Goal: Task Accomplishment & Management: Use online tool/utility

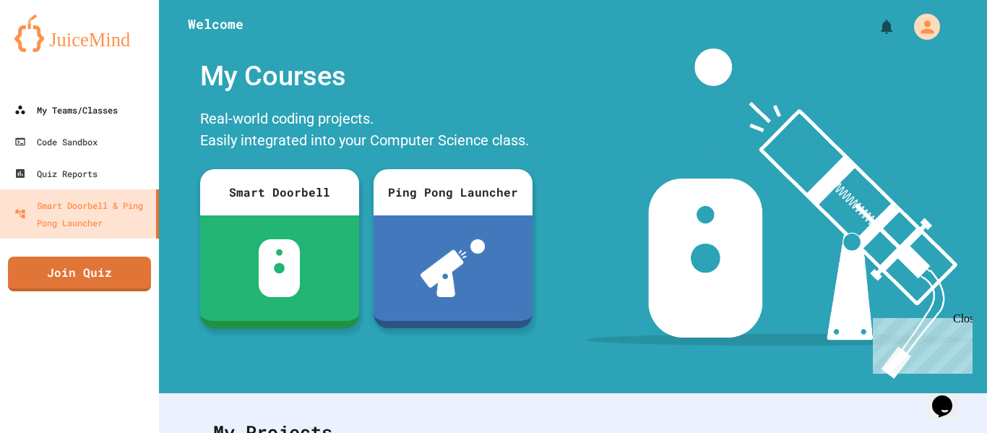
click at [38, 103] on div "My Teams/Classes" at bounding box center [65, 109] width 103 height 17
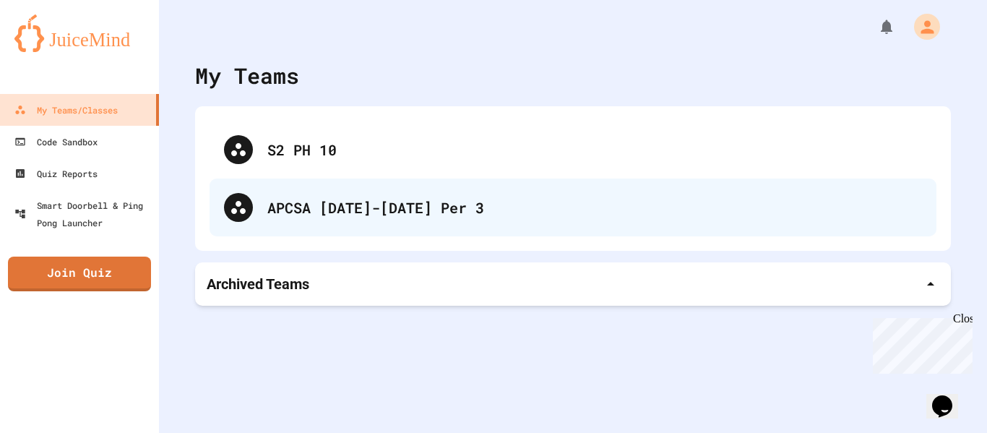
click at [293, 194] on div "APCSA [DATE]-[DATE] Per 3" at bounding box center [573, 208] width 727 height 58
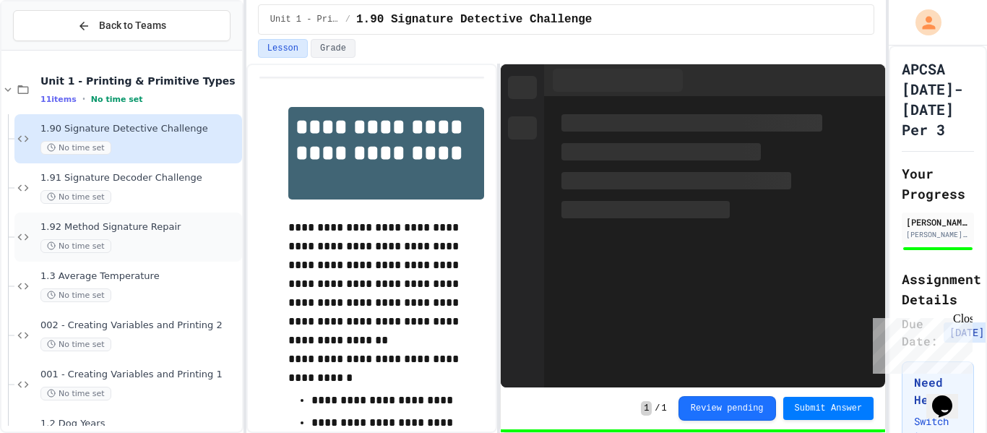
click at [143, 236] on div "1.92 Method Signature Repair No time set" at bounding box center [139, 237] width 199 height 32
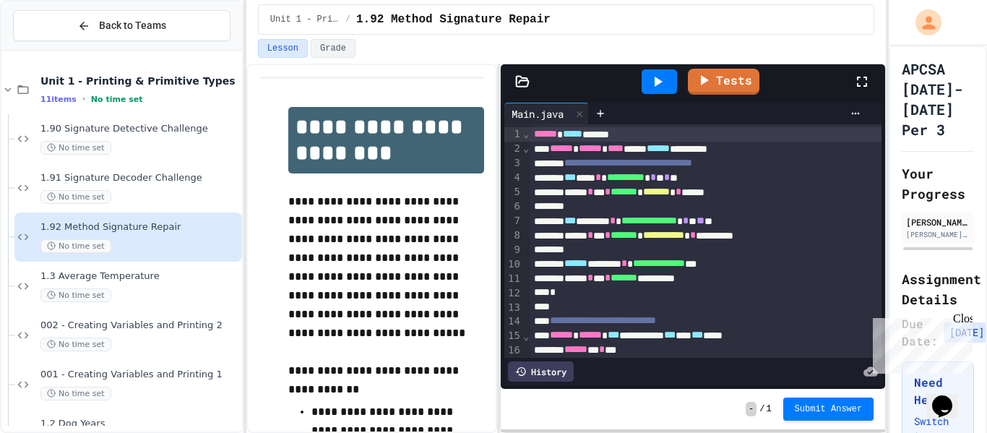
click at [727, 79] on link "Tests" at bounding box center [724, 82] width 72 height 26
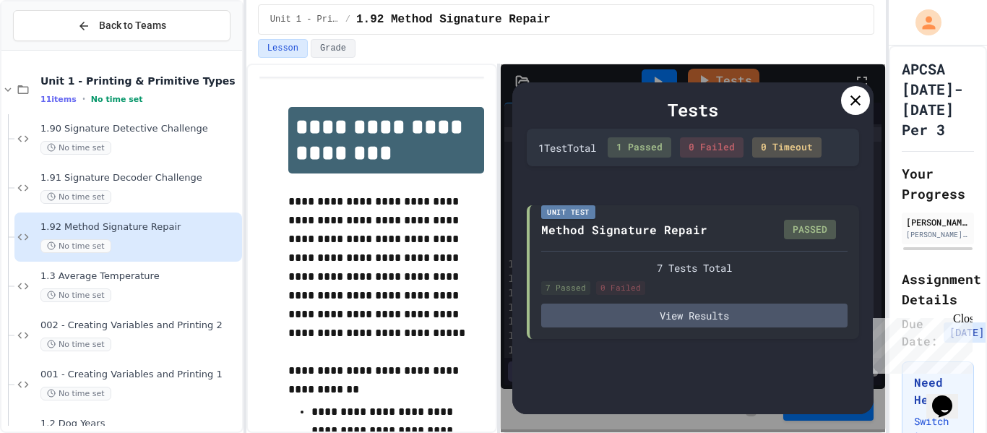
click at [846, 98] on div at bounding box center [855, 100] width 29 height 29
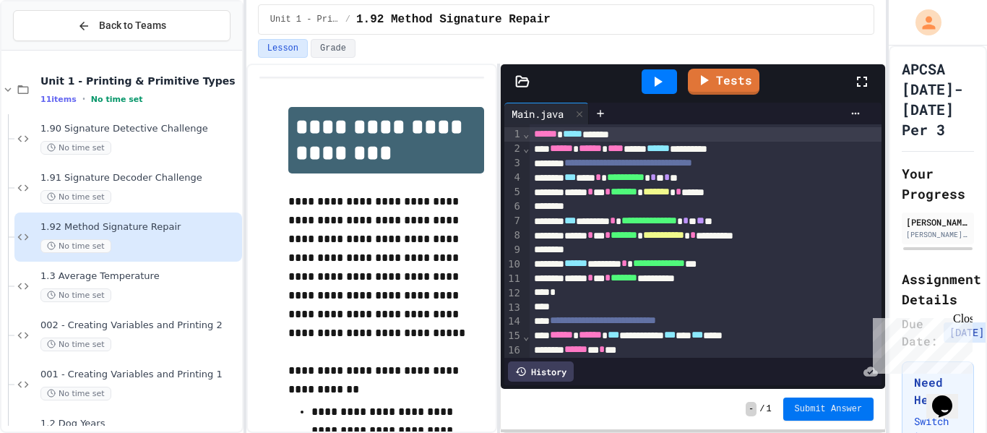
click at [825, 403] on button "Submit Answer" at bounding box center [828, 408] width 91 height 23
